Goal: Task Accomplishment & Management: Manage account settings

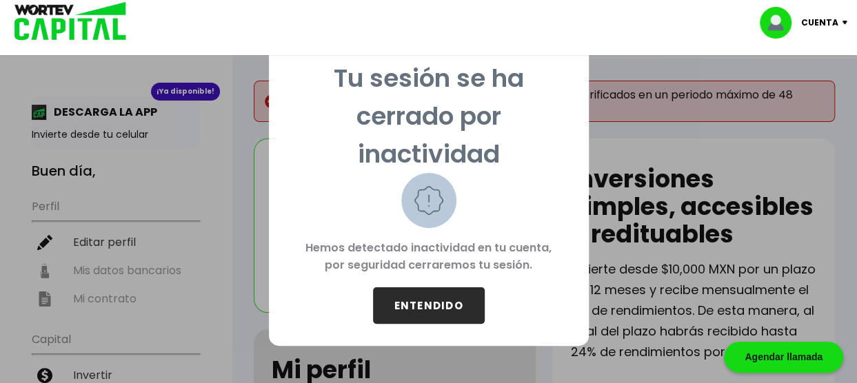
click at [410, 299] on button "ENTENDIDO" at bounding box center [429, 306] width 112 height 37
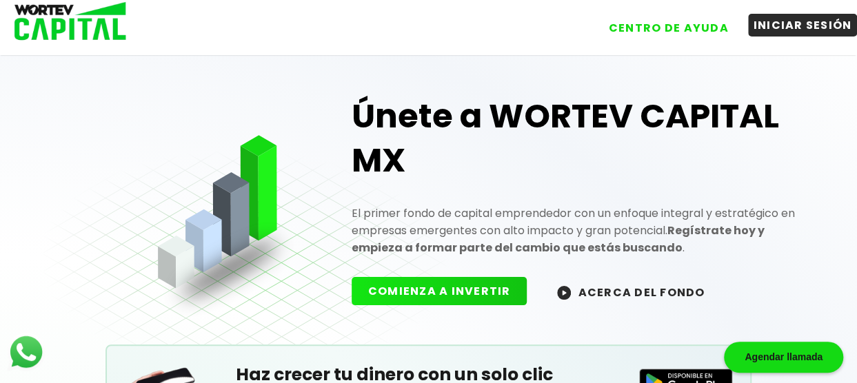
click at [765, 31] on button "INICIAR SESIÓN" at bounding box center [803, 25] width 110 height 23
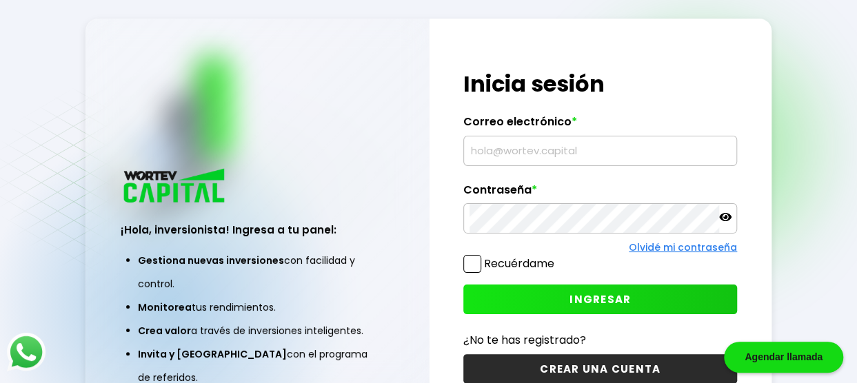
type input "[EMAIL_ADDRESS][DOMAIN_NAME]"
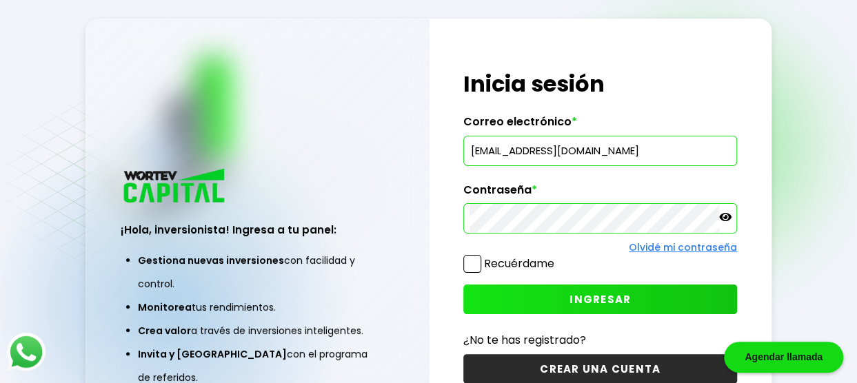
click at [565, 171] on div "¡Hola, inversionista! Ingresa tus credenciales para iniciar sesión Inicia sesió…" at bounding box center [601, 227] width 342 height 417
click at [465, 266] on span at bounding box center [472, 264] width 18 height 18
click at [557, 257] on input "Recuérdame" at bounding box center [557, 257] width 0 height 0
click at [508, 304] on button "INGRESAR" at bounding box center [600, 300] width 274 height 30
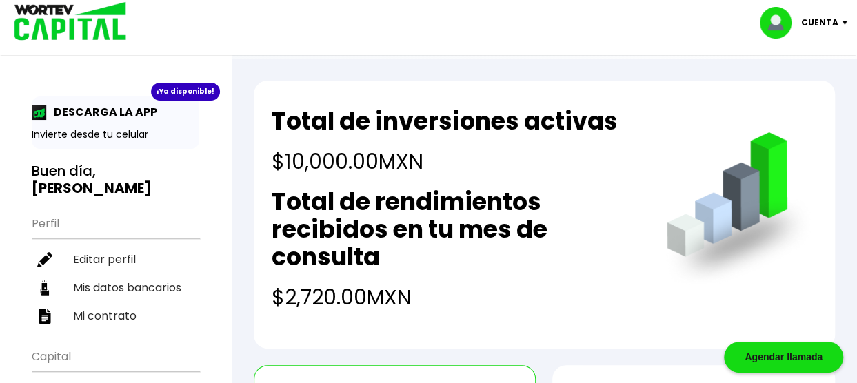
click at [823, 17] on p "Cuenta" at bounding box center [819, 22] width 37 height 21
click at [517, 121] on h2 "Total de inversiones activas" at bounding box center [445, 122] width 346 height 28
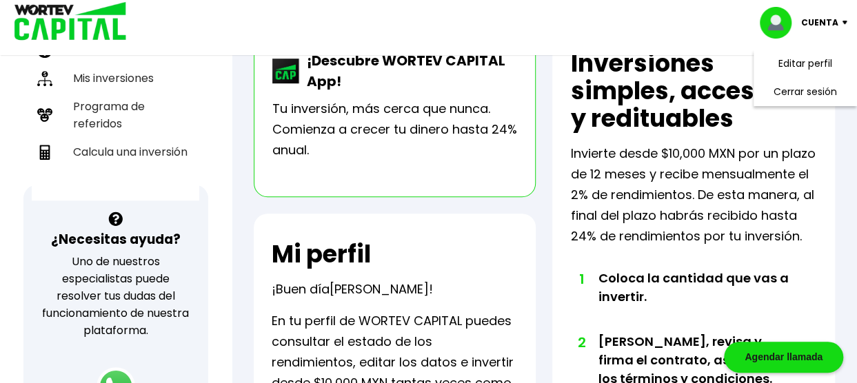
scroll to position [345, 0]
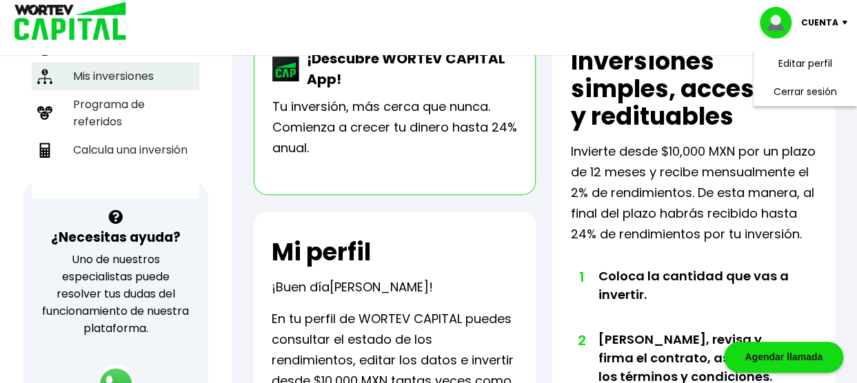
click at [123, 69] on li "Mis inversiones" at bounding box center [116, 76] width 168 height 28
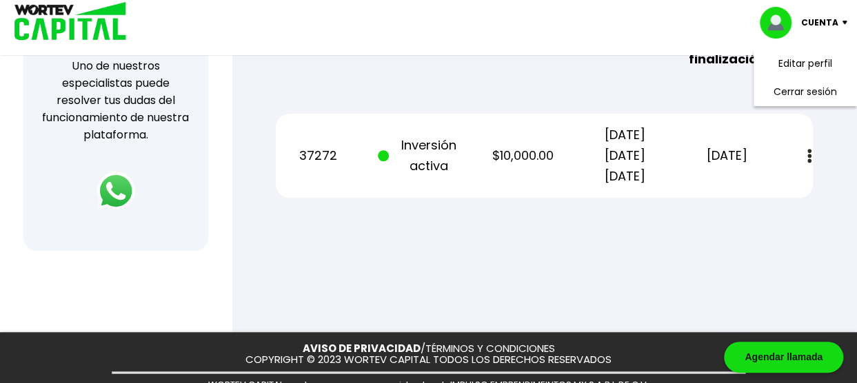
scroll to position [585, 0]
